Goal: Task Accomplishment & Management: Manage account settings

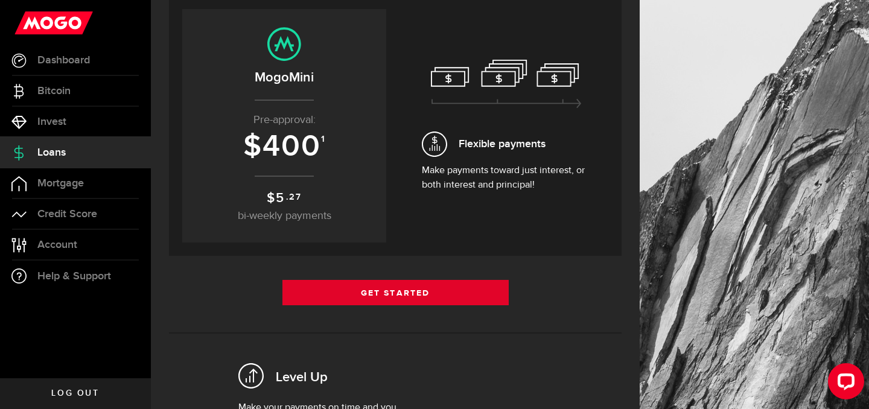
scroll to position [138, 0]
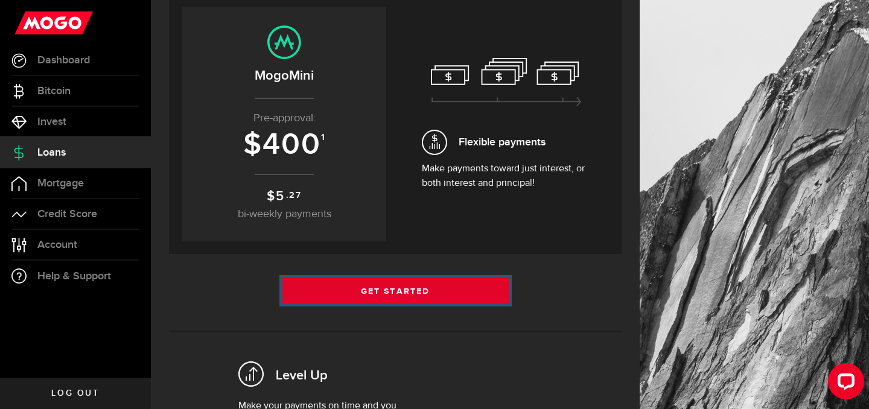
click at [345, 287] on link "Get Started" at bounding box center [395, 290] width 226 height 25
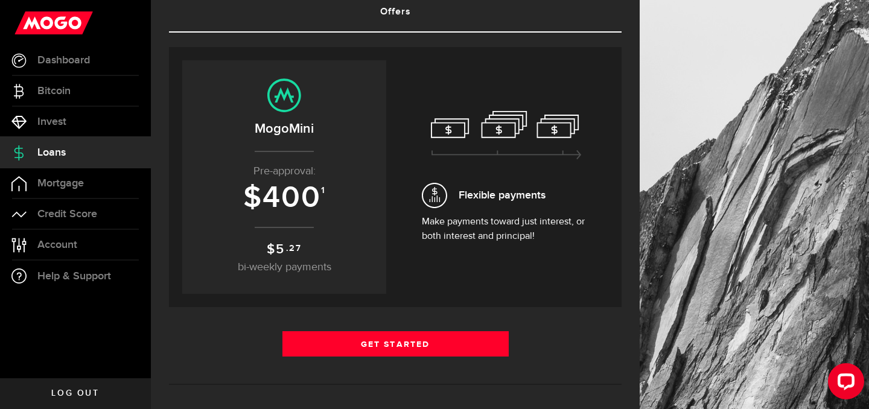
scroll to position [119, 0]
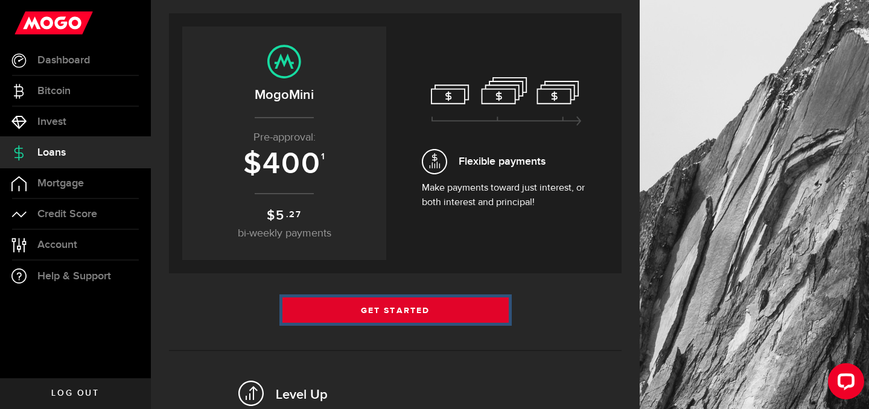
click at [312, 314] on link "Get Started" at bounding box center [395, 309] width 226 height 25
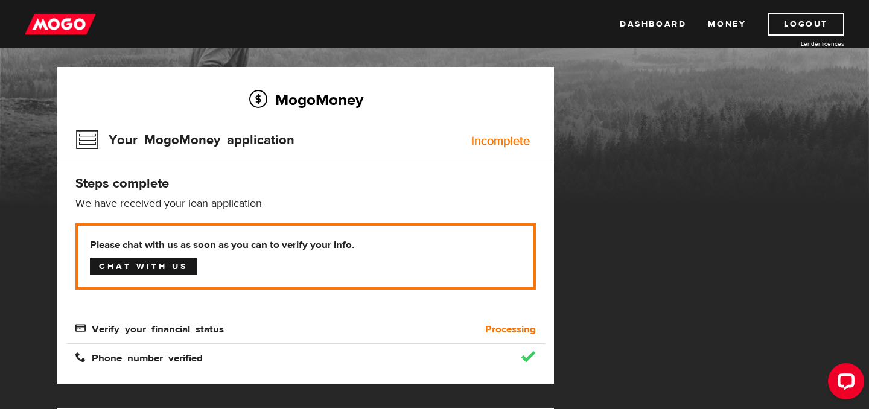
click at [154, 266] on link "Chat with us" at bounding box center [143, 266] width 107 height 17
click at [454, 329] on div "Processing" at bounding box center [484, 329] width 119 height 14
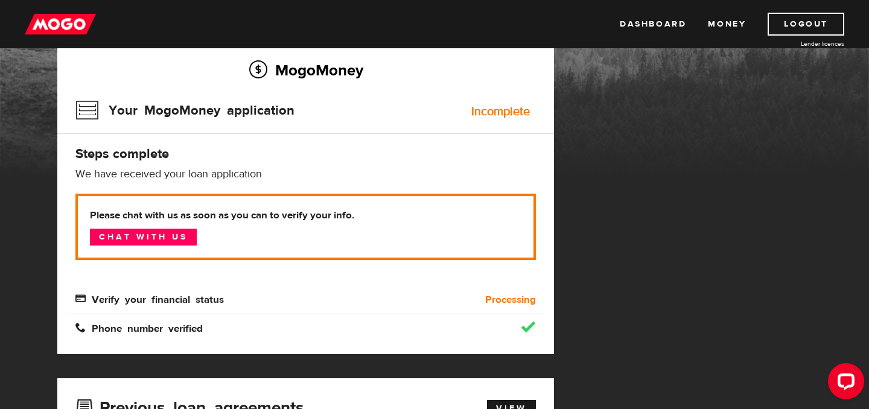
scroll to position [112, 0]
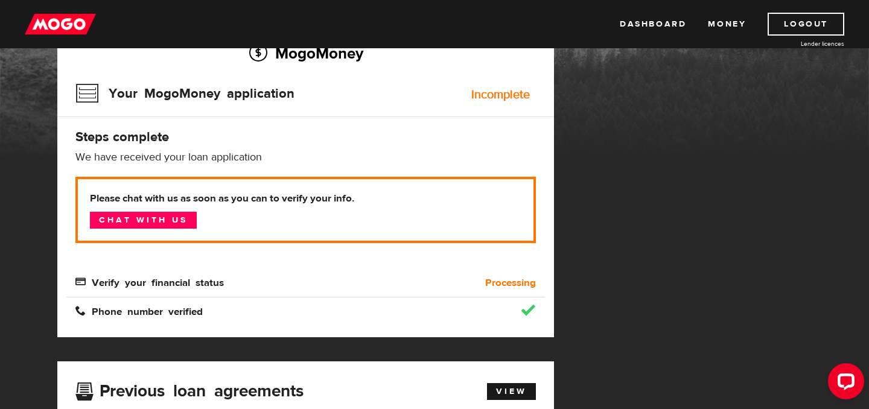
click at [176, 279] on span "Verify your financial status" at bounding box center [149, 281] width 148 height 10
click at [153, 222] on link "Chat with us" at bounding box center [143, 220] width 107 height 17
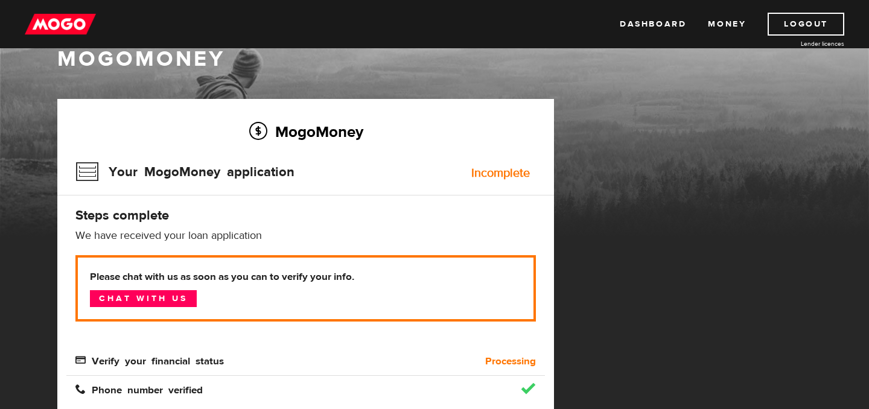
scroll to position [0, 0]
